Goal: Information Seeking & Learning: Learn about a topic

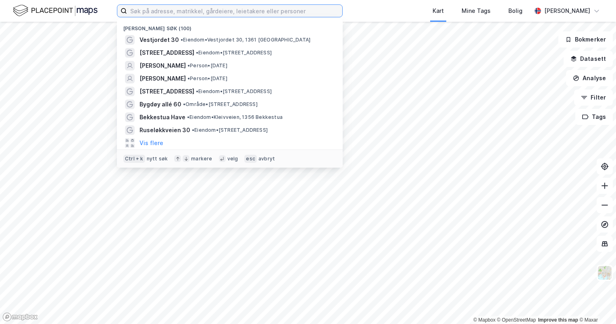
click at [232, 11] on input at bounding box center [234, 11] width 215 height 12
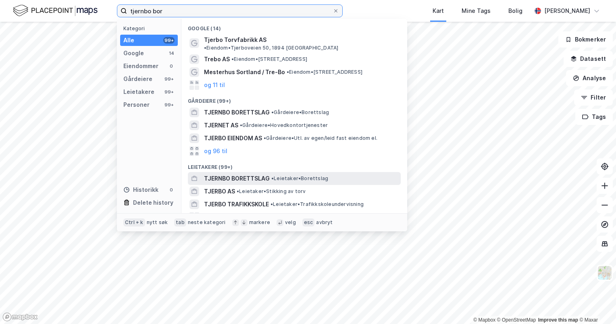
type input "tjernbo bor"
click at [279, 175] on span "• Leietaker • Borettslag" at bounding box center [299, 178] width 57 height 6
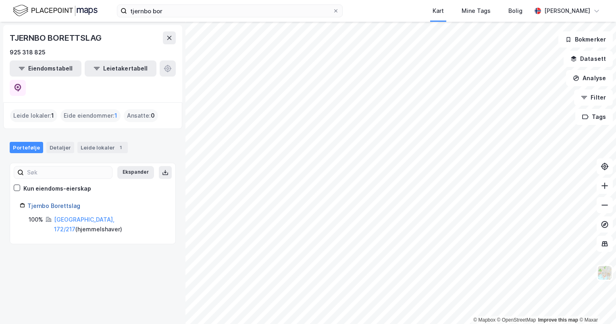
click at [68, 202] on link "Tjernbo Borettslag" at bounding box center [53, 205] width 53 height 7
click at [74, 215] on div "[GEOGRAPHIC_DATA], 172/217 ( hjemmelshaver )" at bounding box center [110, 224] width 112 height 19
click at [74, 216] on link "[GEOGRAPHIC_DATA], 172/217" at bounding box center [84, 224] width 60 height 17
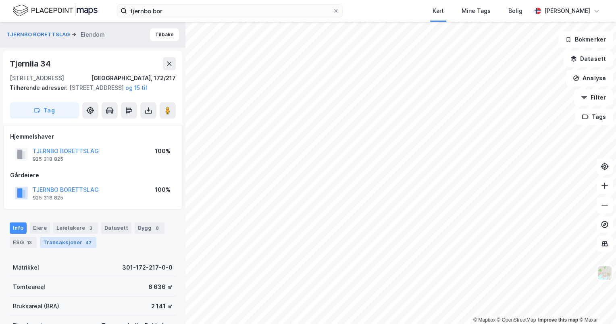
click at [63, 248] on div "Transaksjoner 42" at bounding box center [68, 242] width 56 height 11
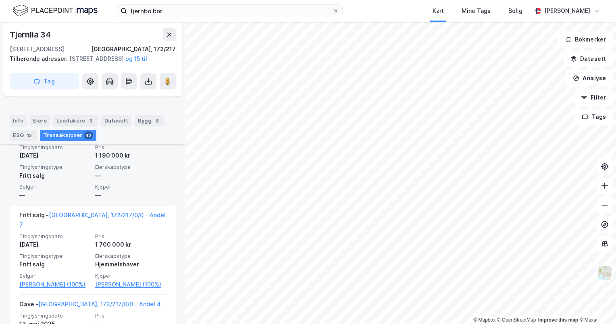
scroll to position [295, 0]
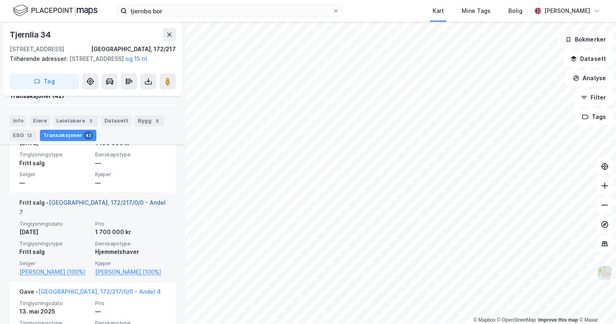
click at [95, 199] on link "[GEOGRAPHIC_DATA], 172/217/0/0 - Andel 7" at bounding box center [92, 207] width 146 height 17
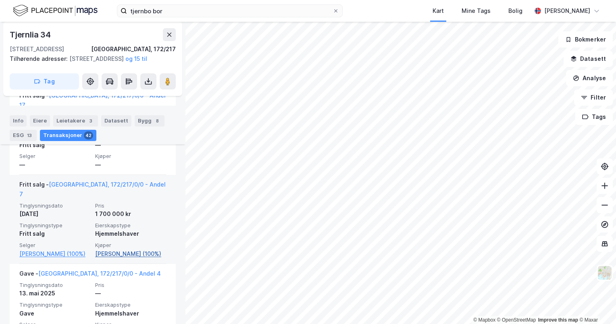
scroll to position [295, 0]
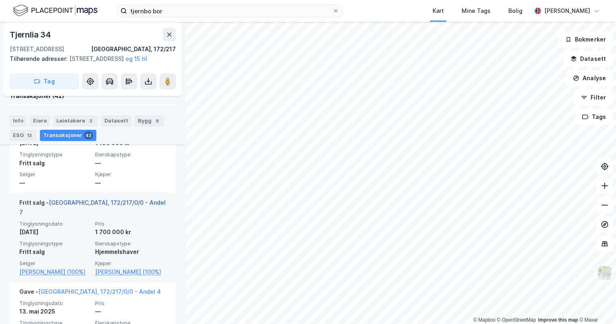
click at [103, 204] on link "[GEOGRAPHIC_DATA], 172/217/0/0 - Andel 7" at bounding box center [92, 207] width 146 height 17
click at [104, 202] on link "[GEOGRAPHIC_DATA], 172/217/0/0 - Andel 7" at bounding box center [92, 207] width 146 height 17
click at [113, 267] on link "[PERSON_NAME] (100%)" at bounding box center [130, 272] width 71 height 10
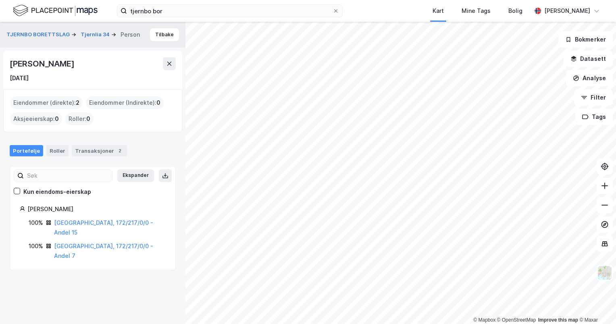
click at [98, 156] on div "Portefølje Roller Transaksjoner 2" at bounding box center [92, 147] width 185 height 24
click at [98, 151] on div "Transaksjoner 2" at bounding box center [99, 150] width 55 height 11
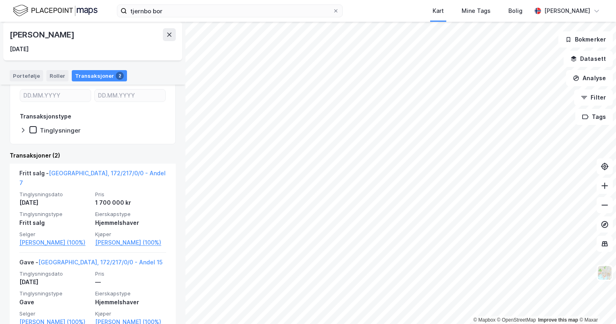
scroll to position [137, 0]
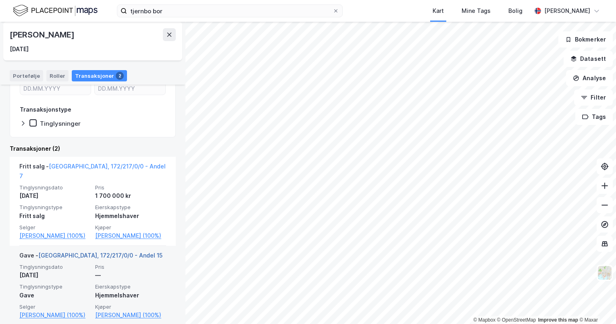
click at [98, 252] on link "[GEOGRAPHIC_DATA], 172/217/0/0 - Andel 15" at bounding box center [100, 255] width 124 height 7
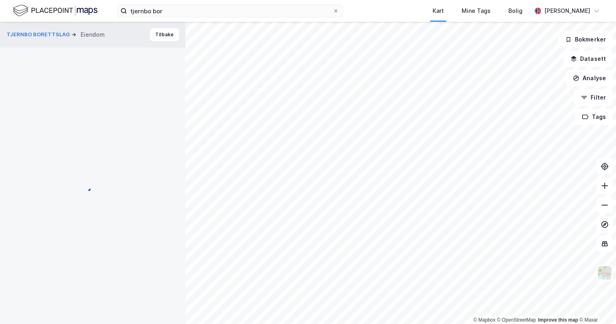
scroll to position [94, 0]
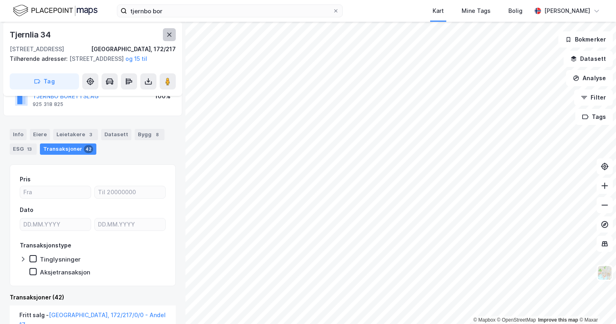
click at [171, 35] on icon at bounding box center [169, 34] width 6 height 6
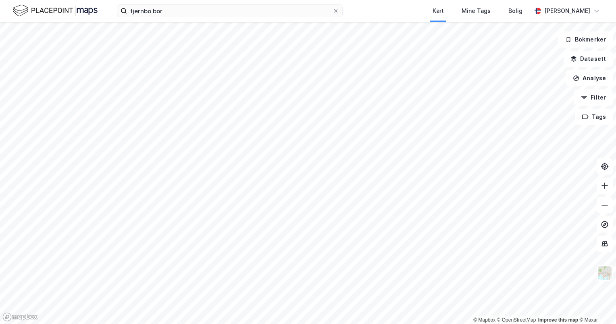
click at [267, 324] on html "tjernbo bor Kart Mine Tags Bolig [PERSON_NAME] © Mapbox © OpenStreetMap Improve…" at bounding box center [308, 162] width 616 height 324
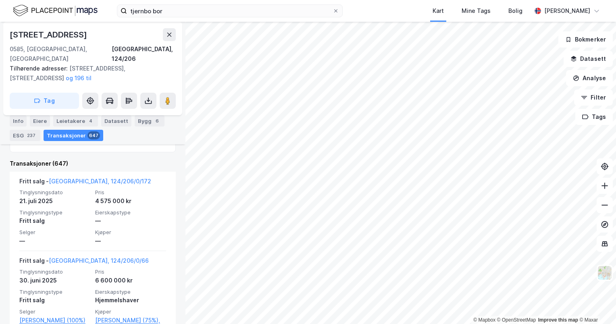
scroll to position [351, 0]
